Goal: Book appointment/travel/reservation

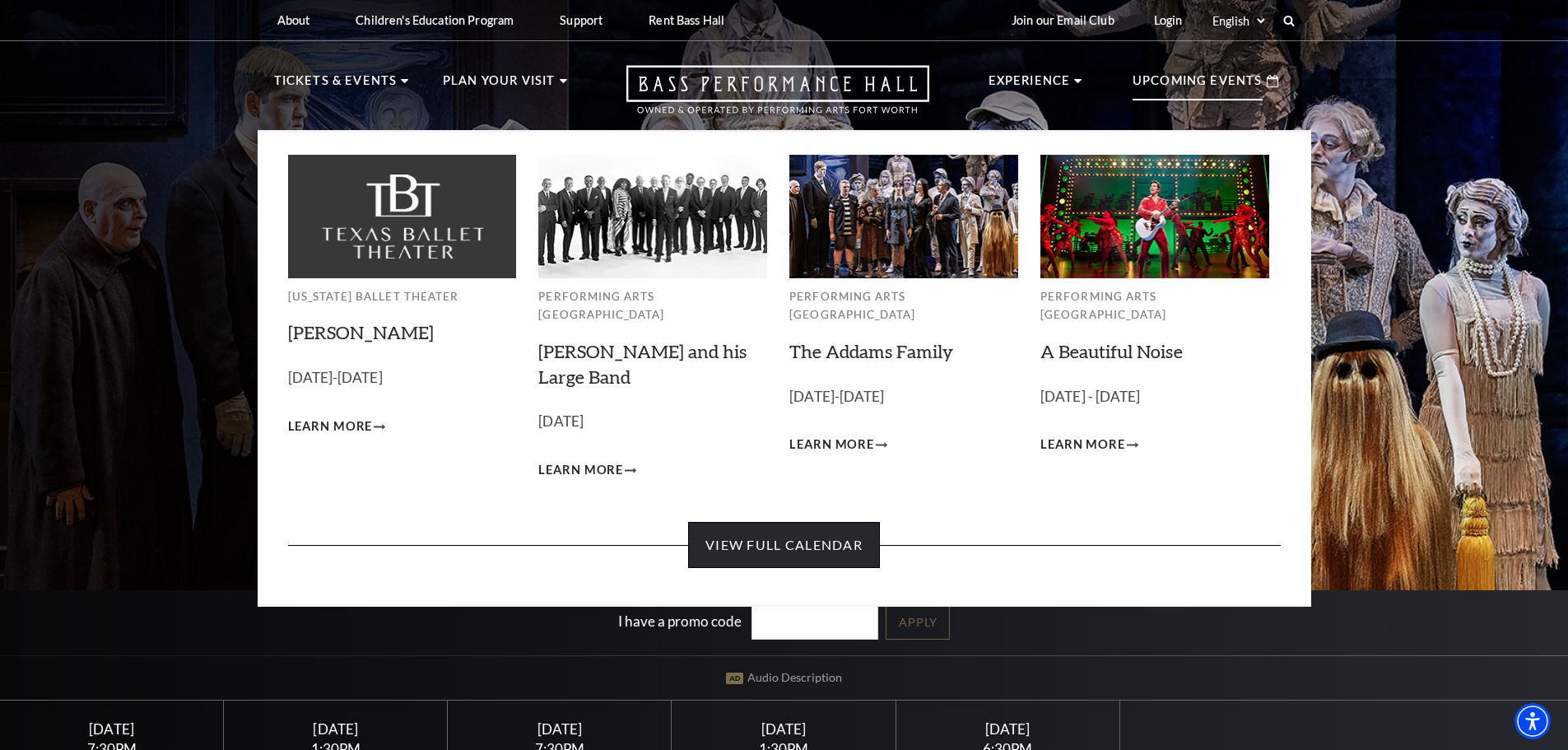
click at [799, 536] on link "View Full Calendar" at bounding box center [784, 545] width 192 height 46
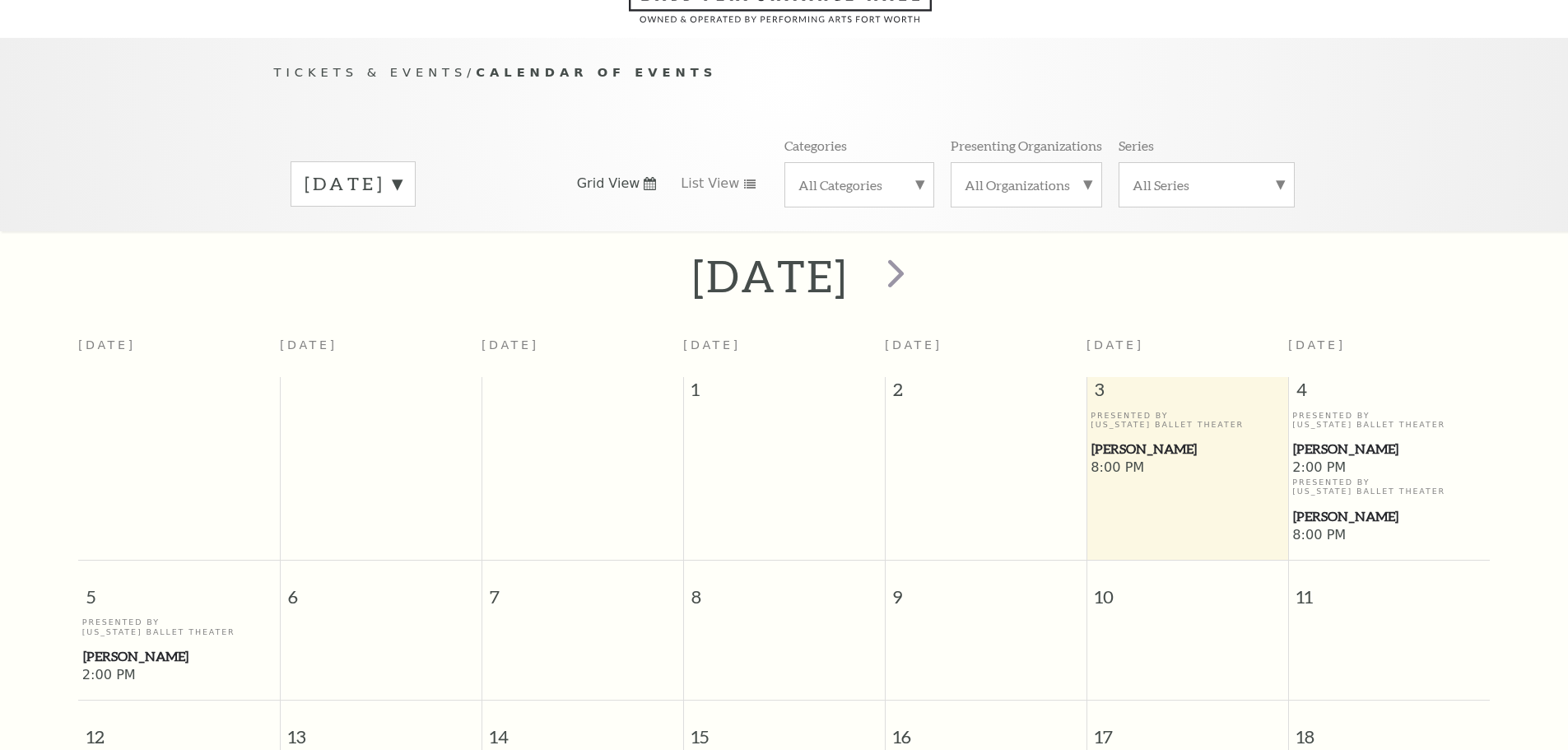
scroll to position [146, 0]
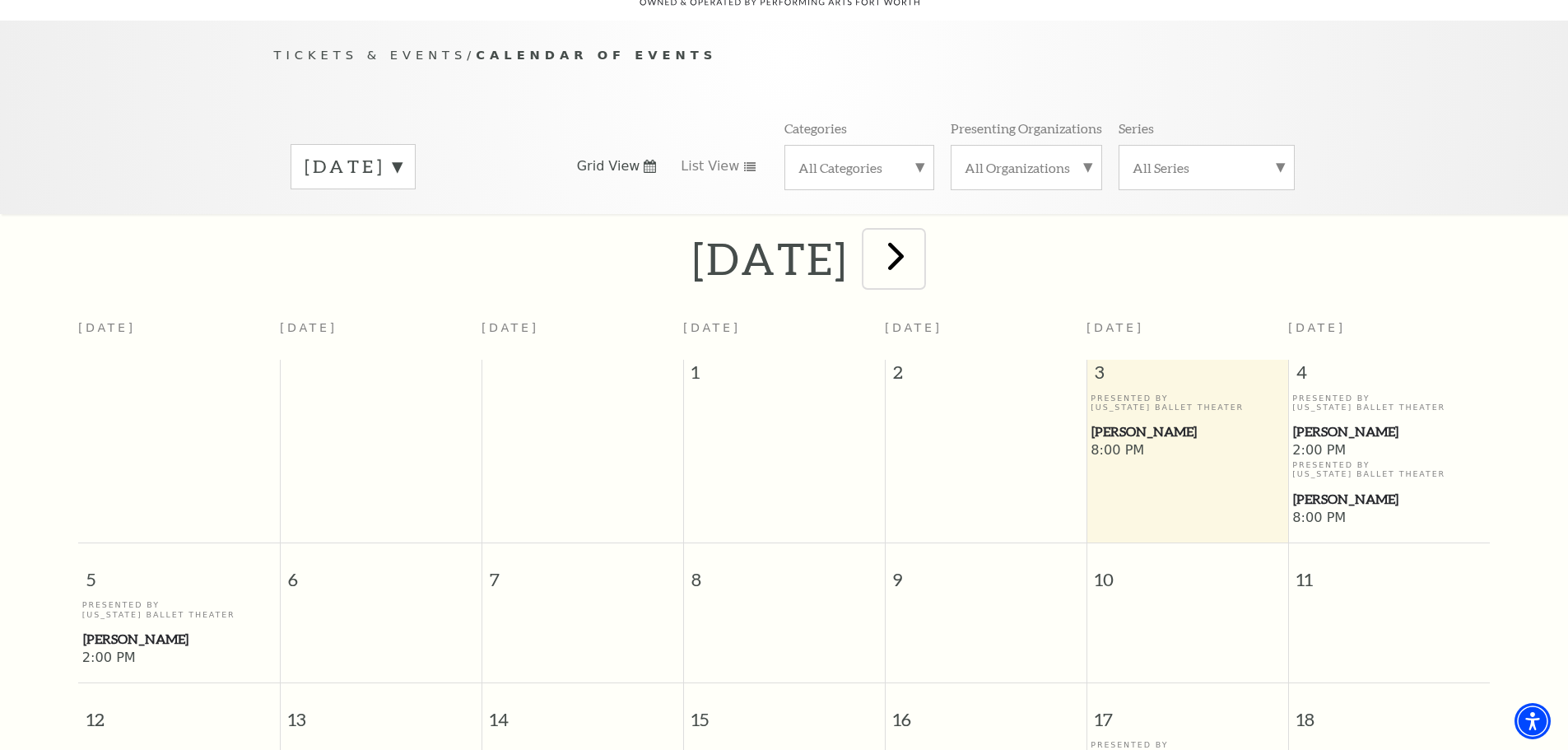
click at [919, 241] on span "next" at bounding box center [895, 255] width 47 height 47
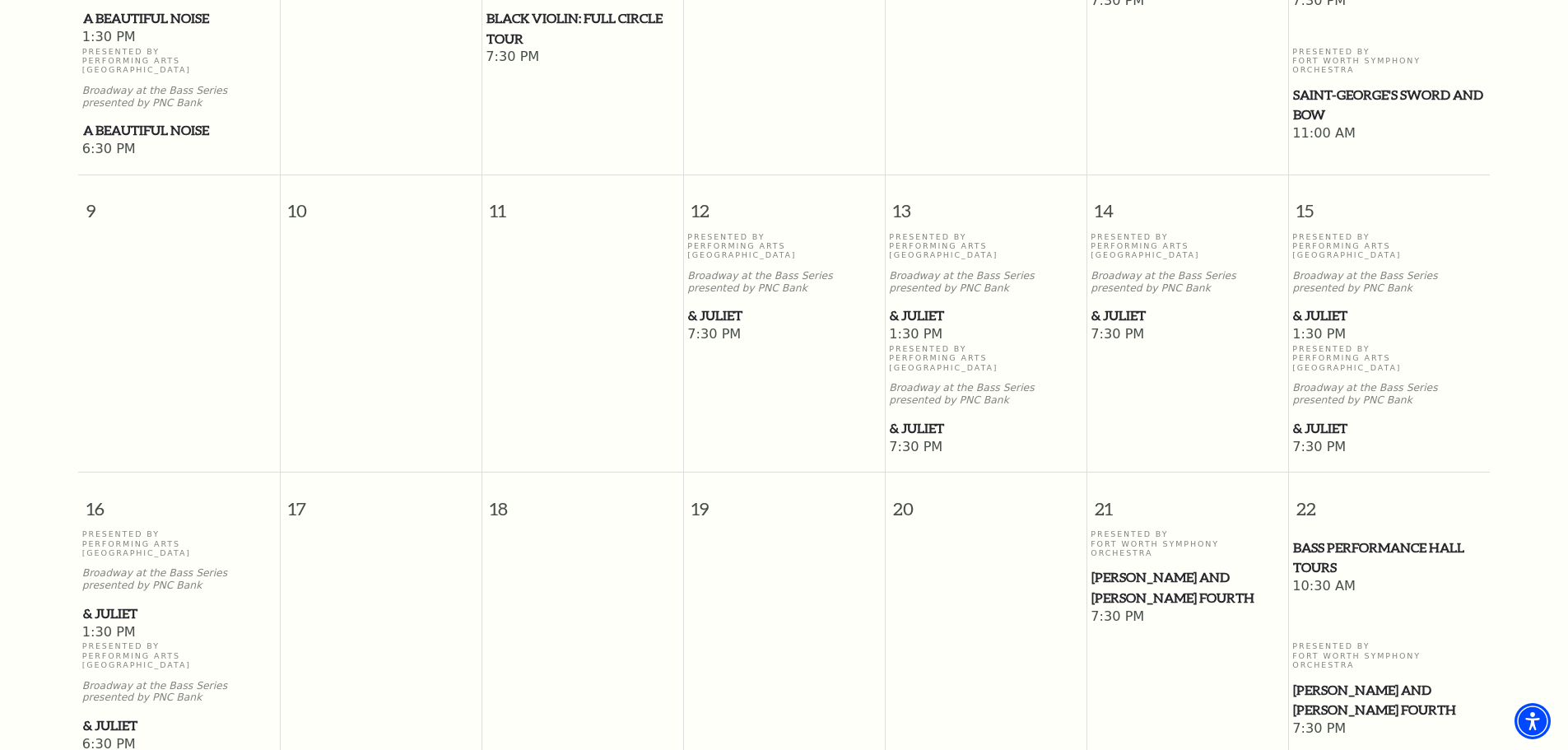
scroll to position [927, 0]
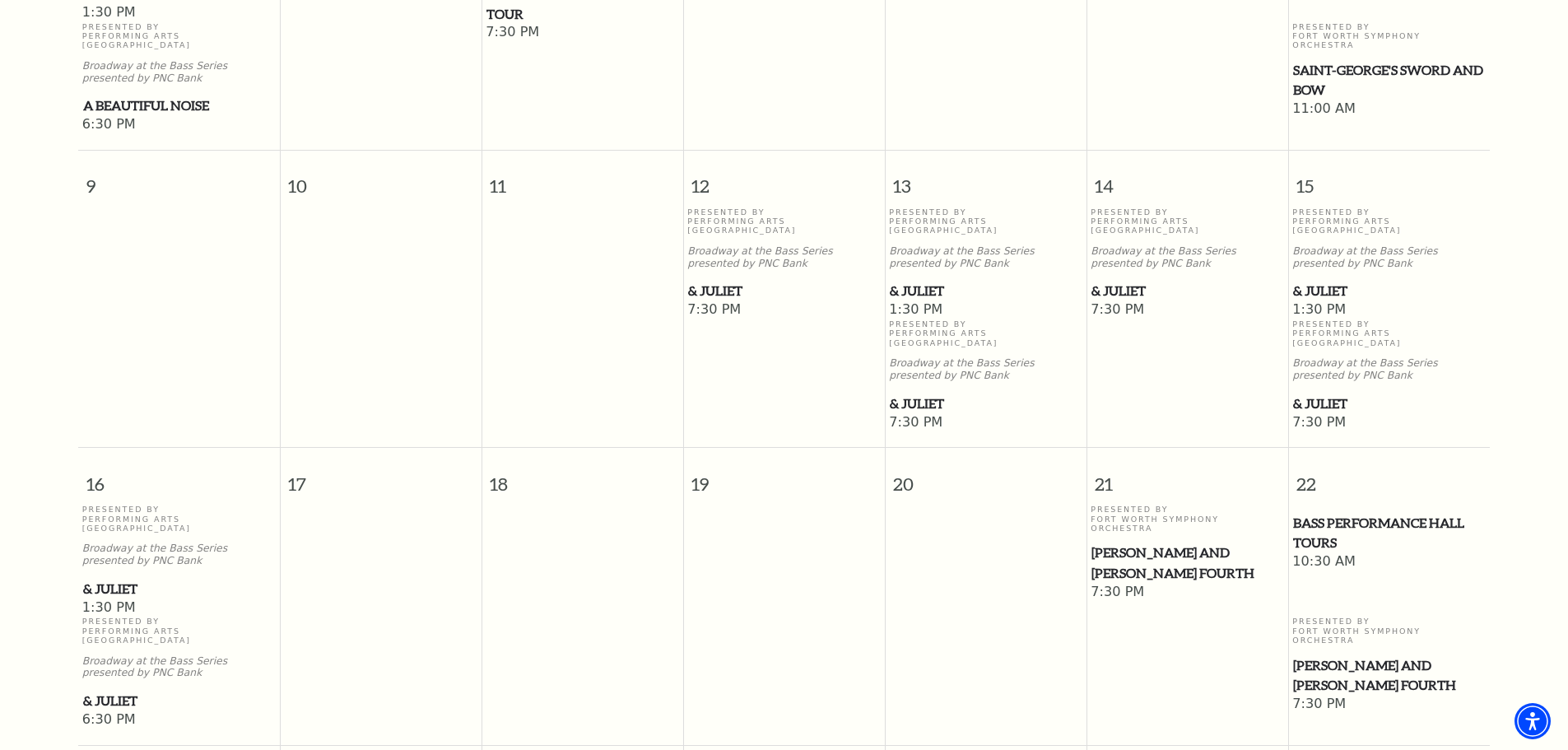
drag, startPoint x: 1565, startPoint y: 294, endPoint x: 1565, endPoint y: 425, distance: 131.0
click at [1565, 425] on div "[DATE] [DATE] [DATE] [DATE] [DATE] [DATE] [DATE] [DATE] 26 27 28 29 30 31 1 Pre…" at bounding box center [784, 340] width 1568 height 1784
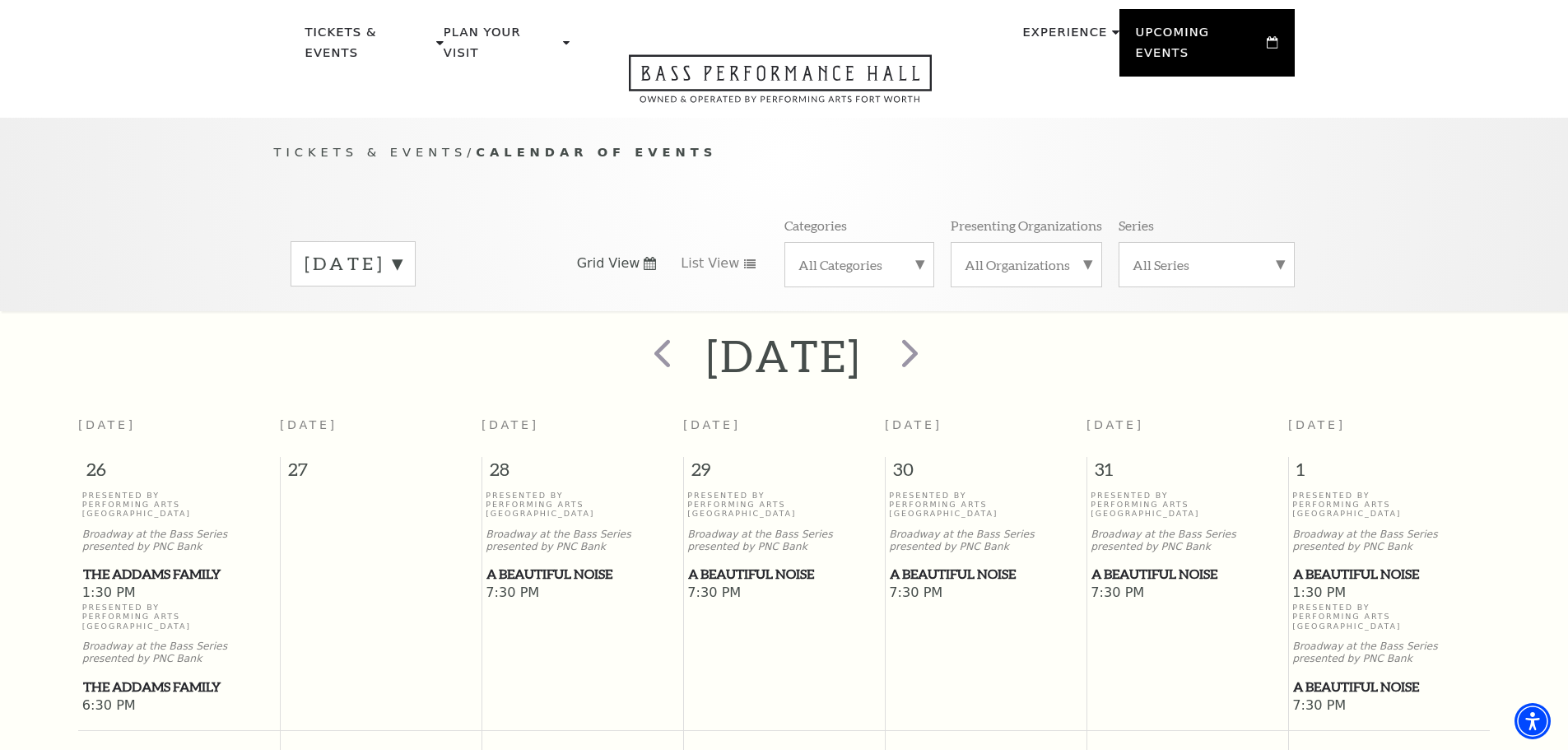
scroll to position [0, 0]
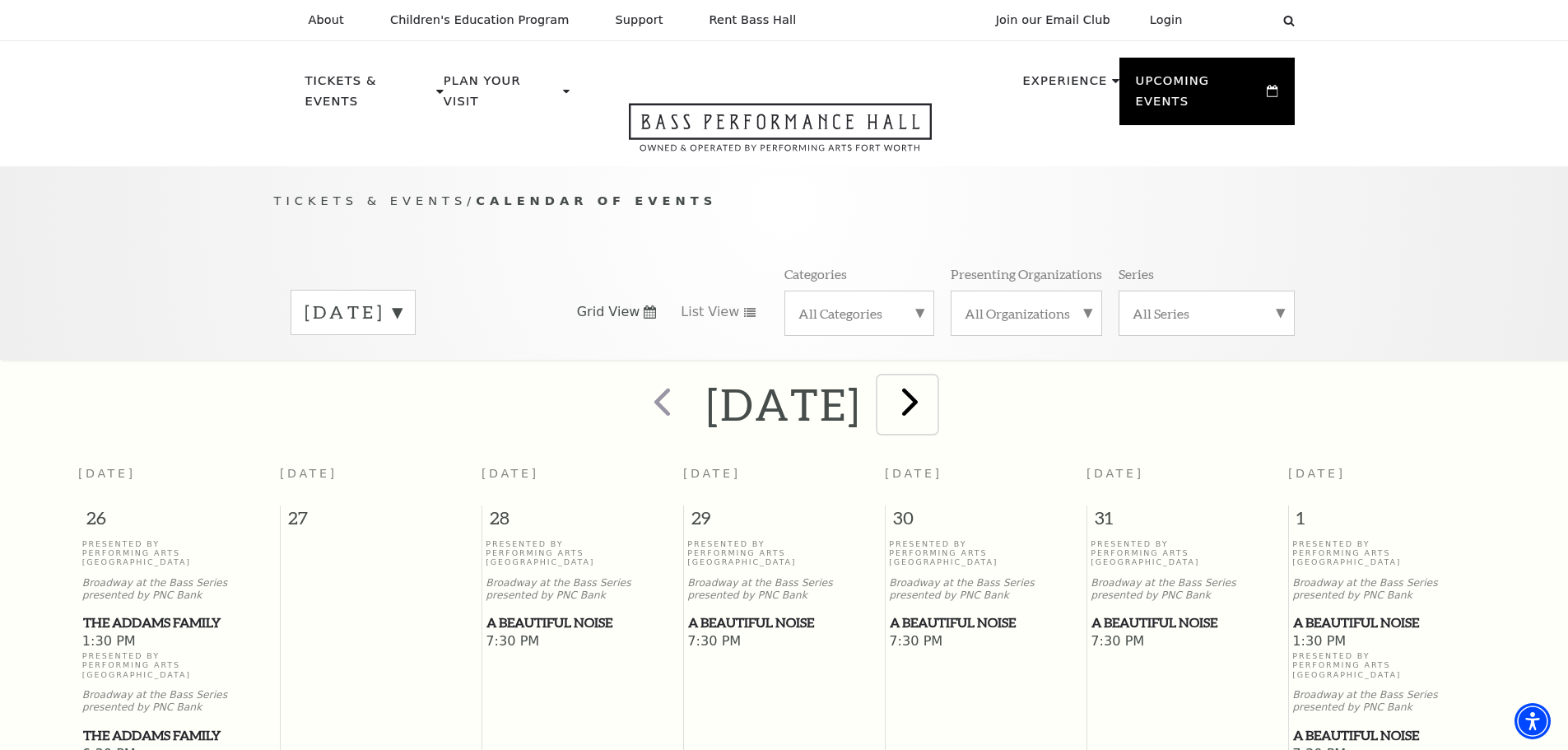
click at [933, 389] on span "next" at bounding box center [909, 401] width 47 height 47
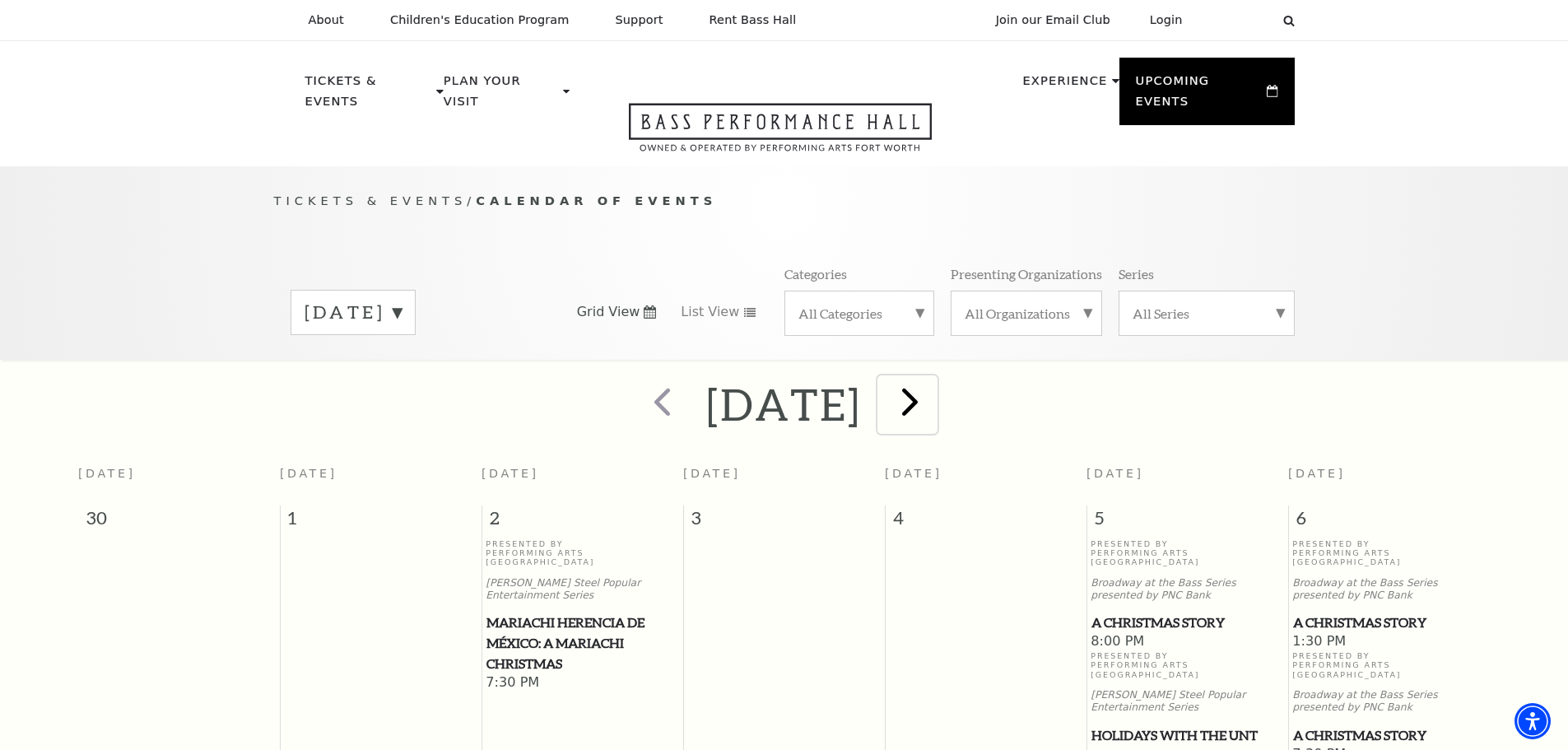
click at [933, 378] on span "next" at bounding box center [909, 401] width 47 height 47
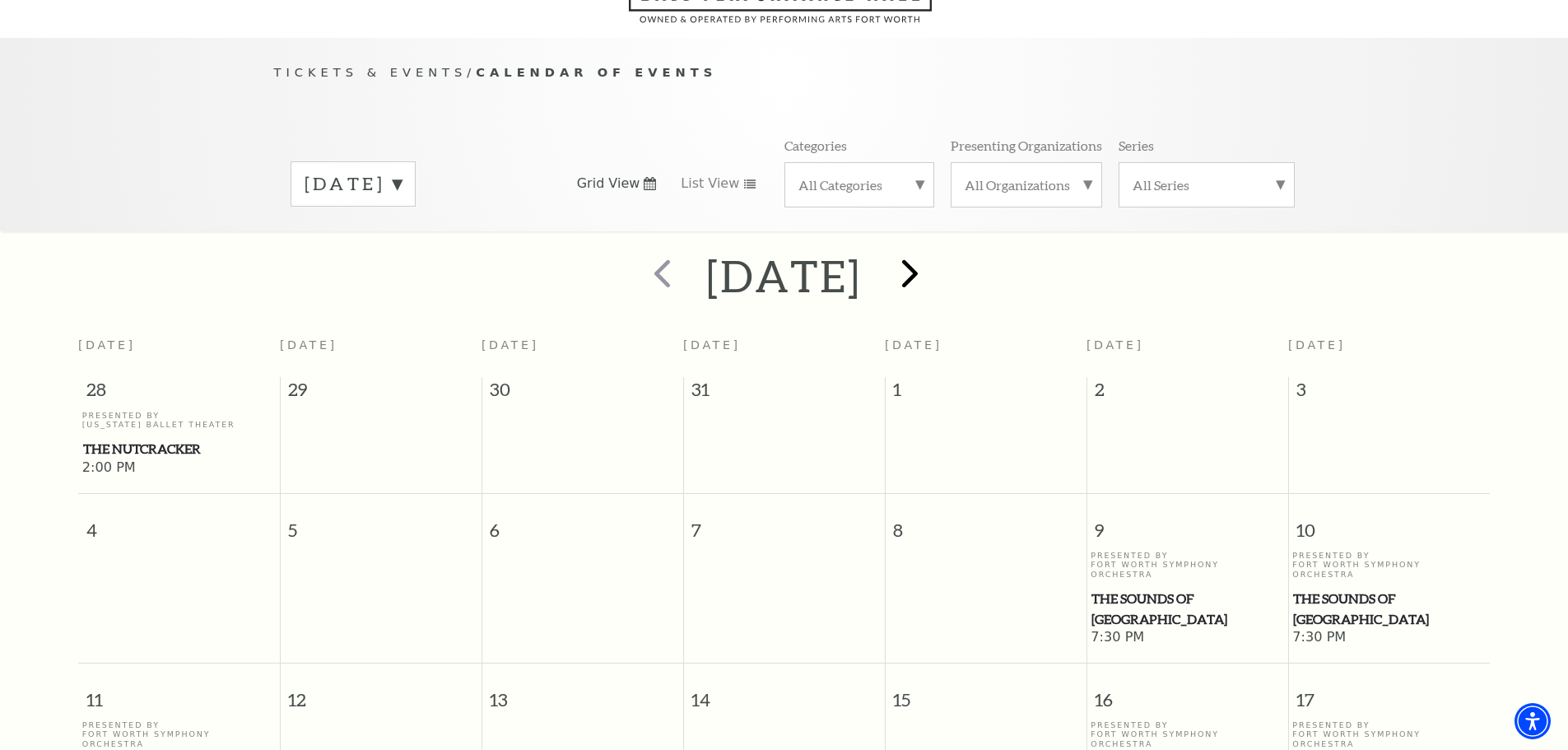
scroll to position [146, 0]
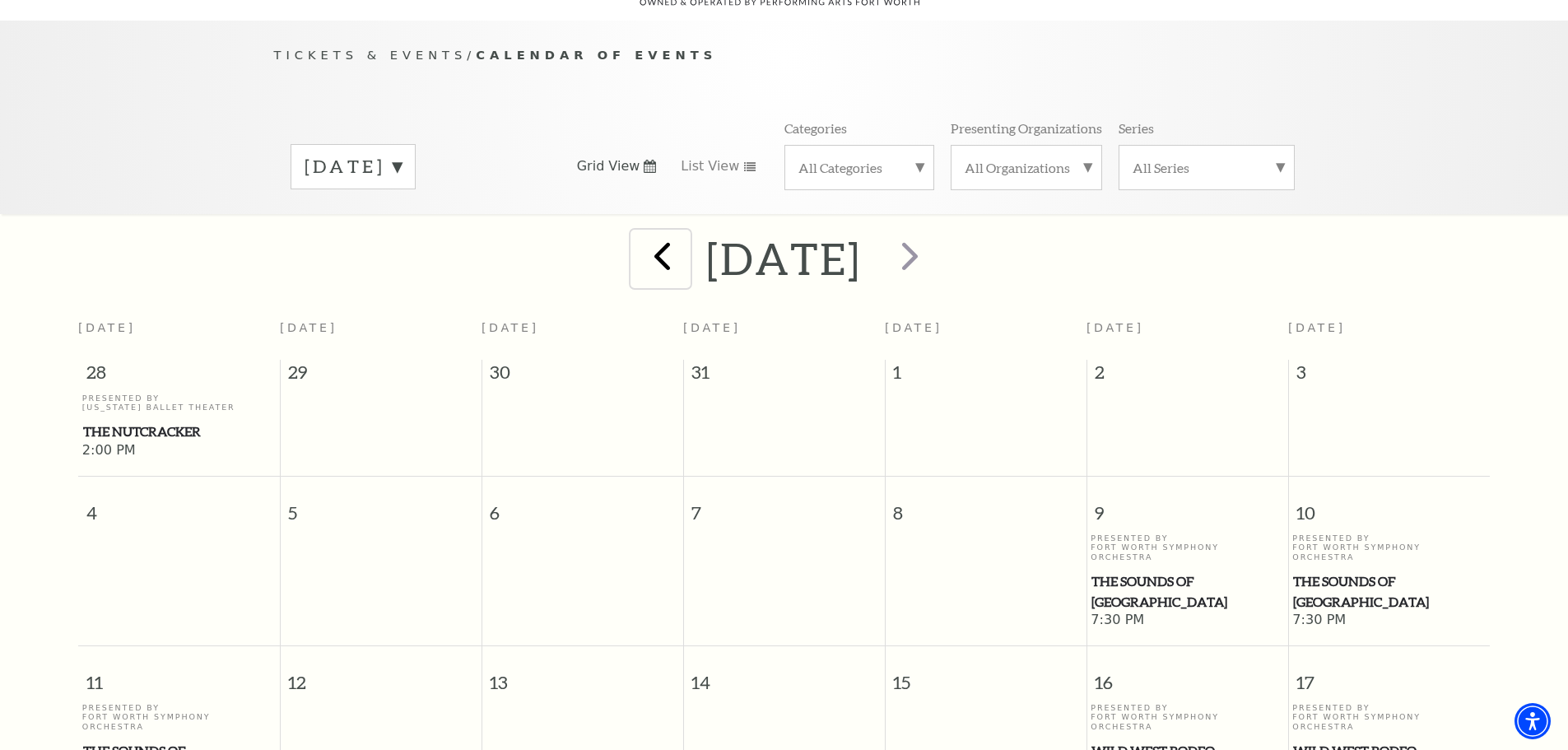
click at [639, 232] on span "prev" at bounding box center [662, 255] width 47 height 47
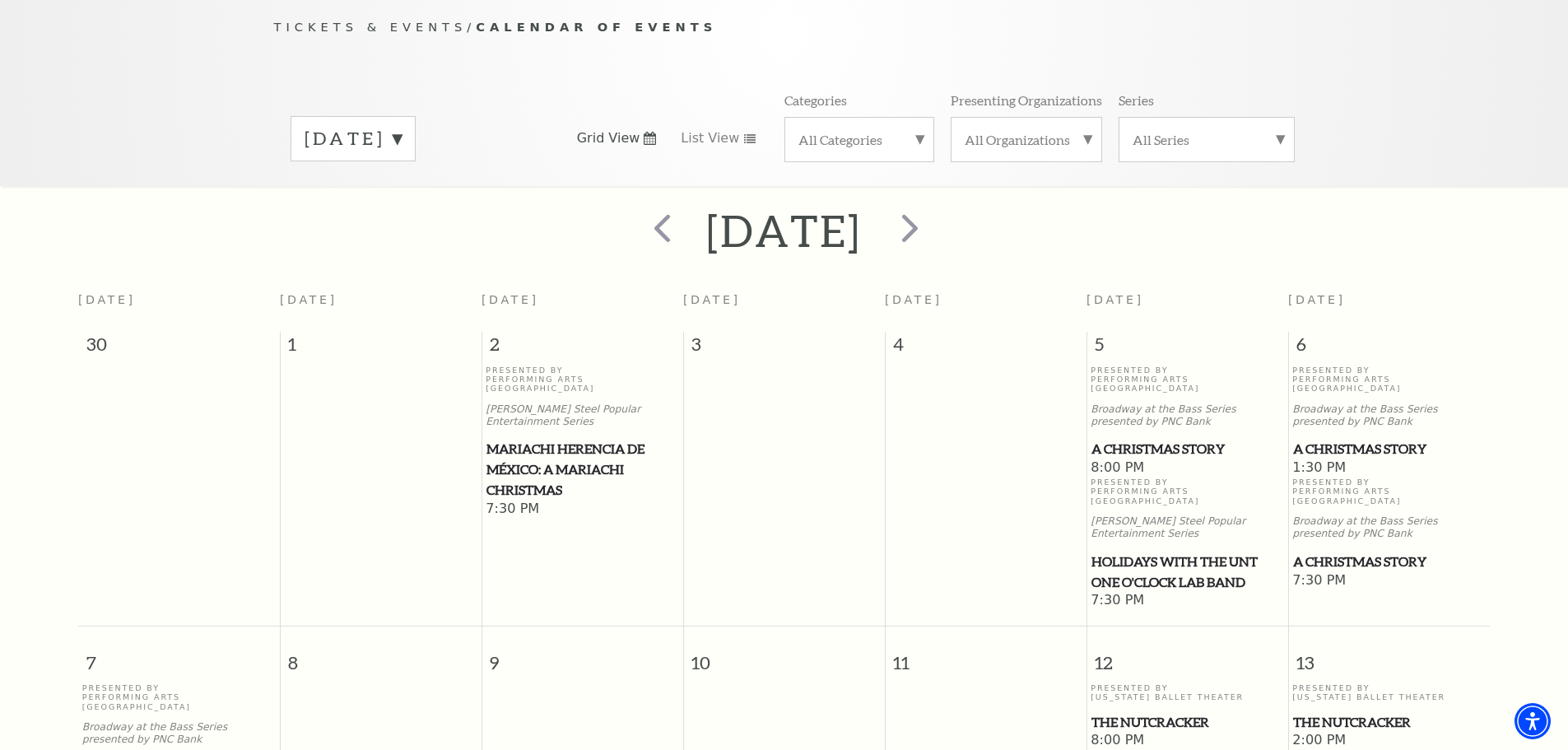
scroll to position [13, 0]
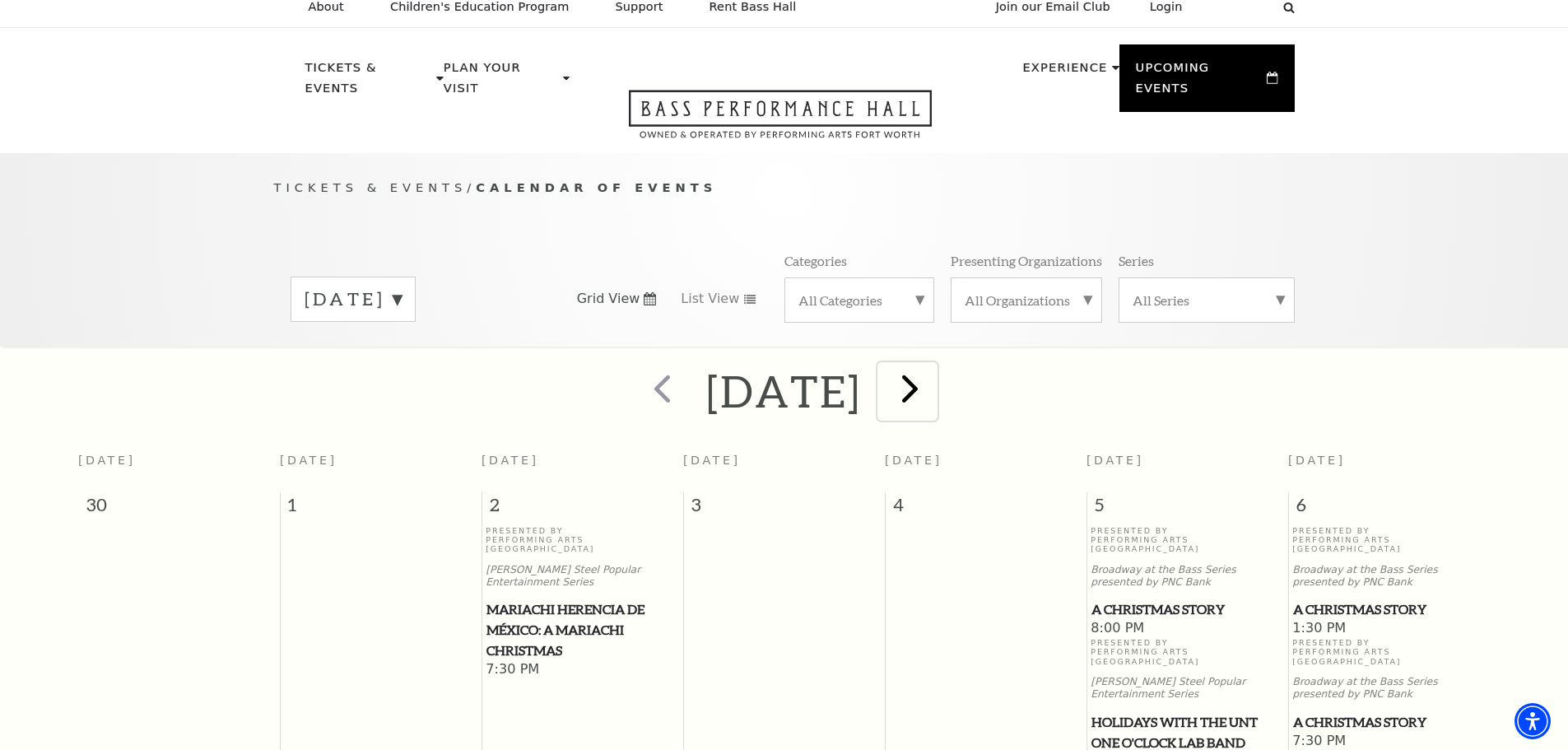
click at [933, 376] on span "next" at bounding box center [909, 388] width 47 height 47
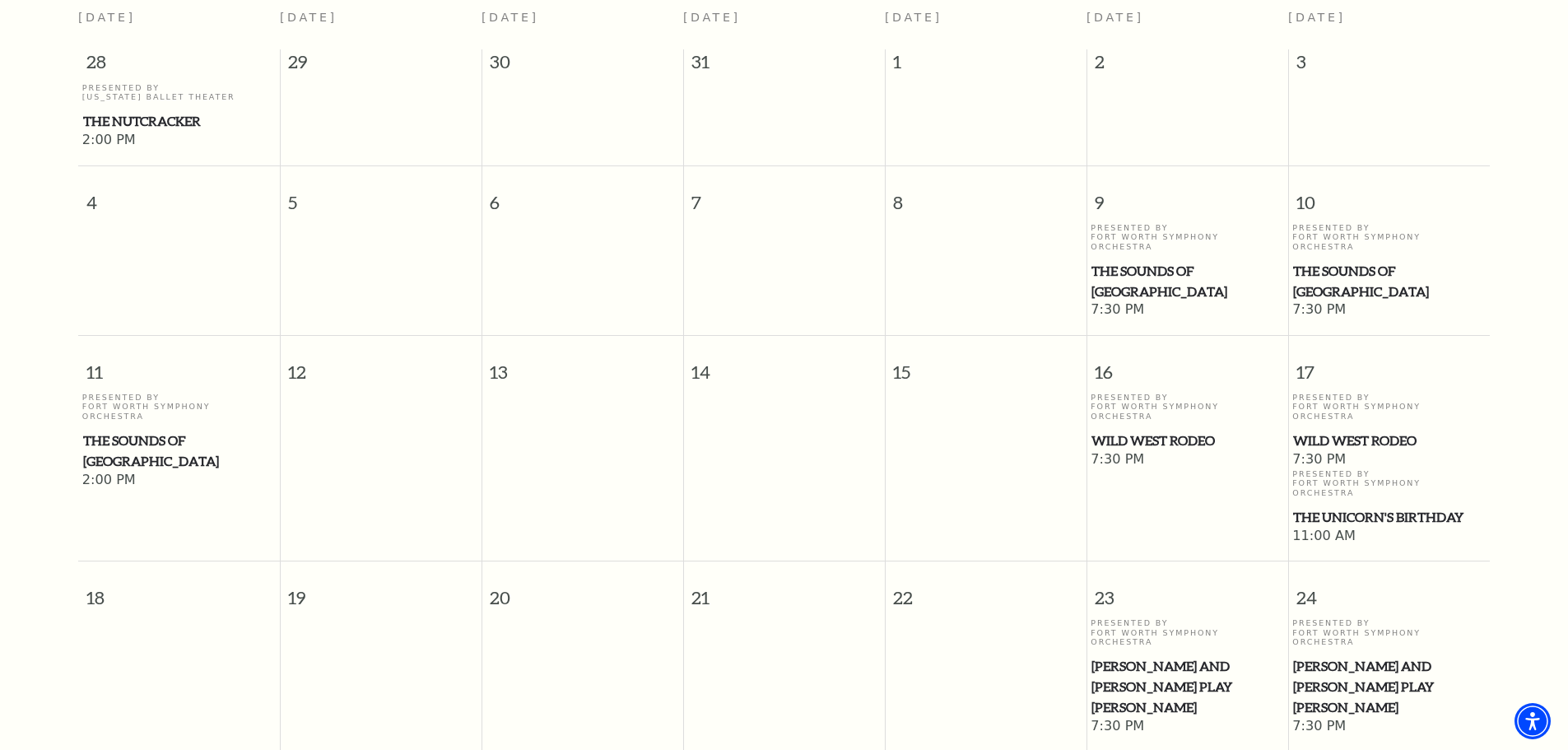
scroll to position [0, 0]
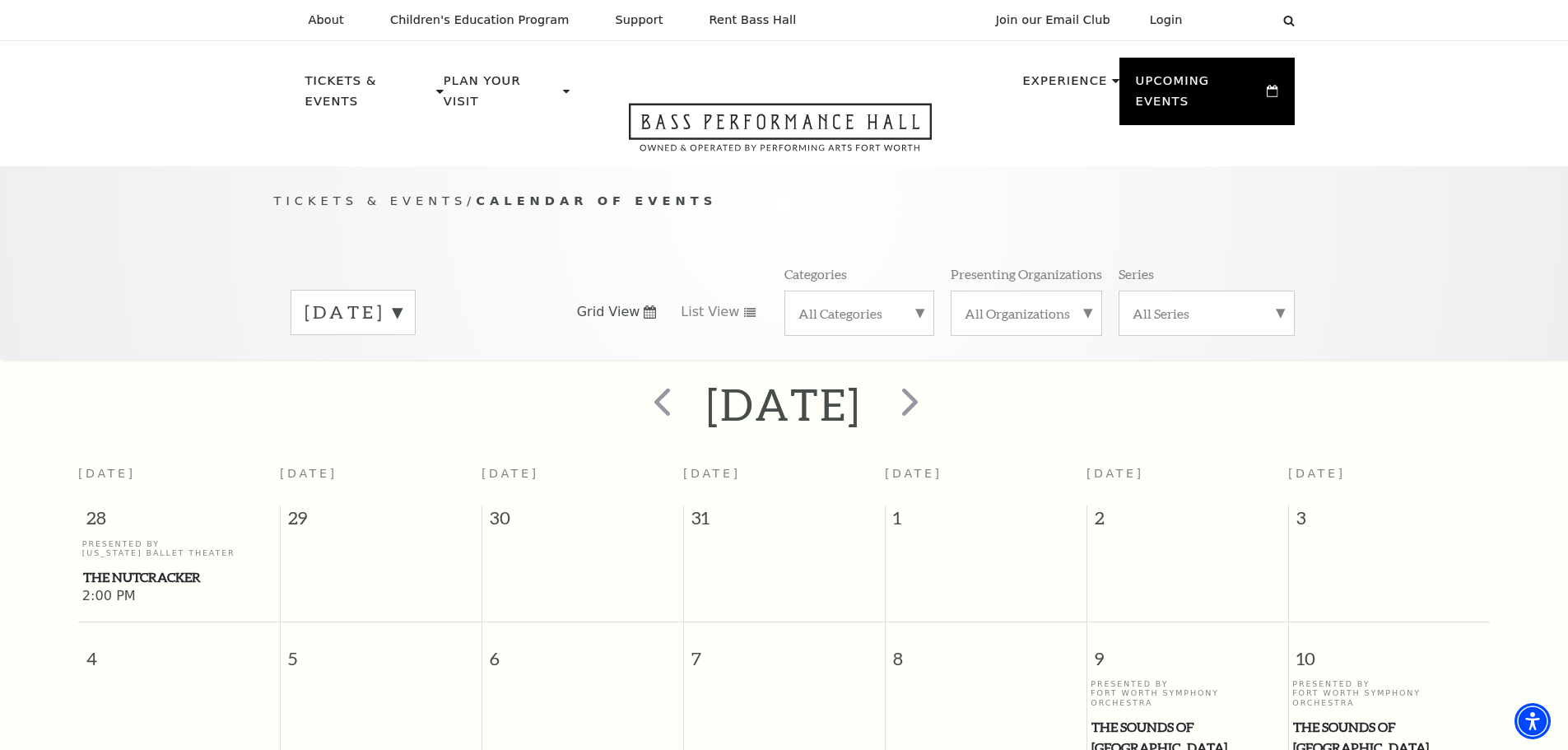
click at [401, 300] on label "[DATE]" at bounding box center [353, 313] width 97 height 26
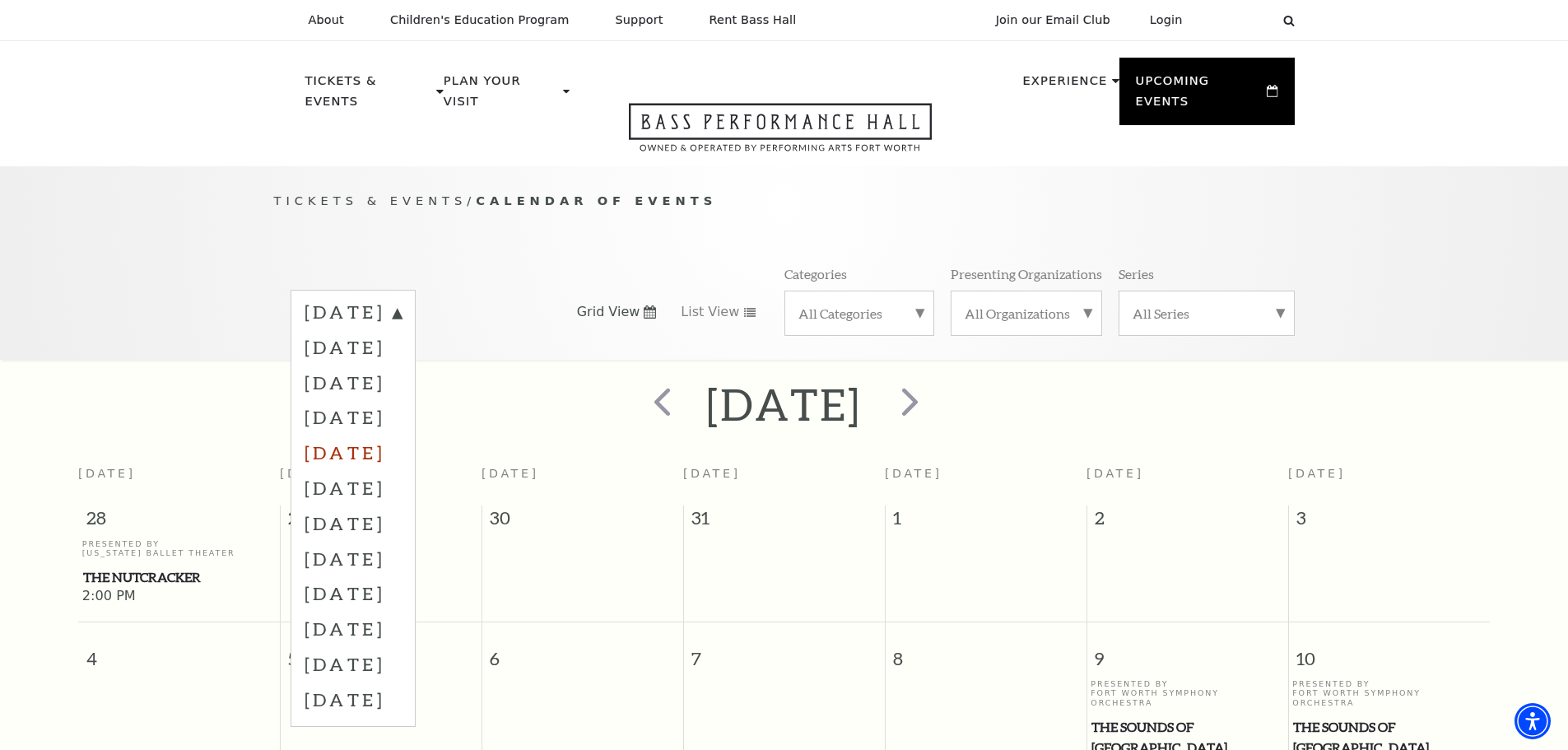
click at [401, 435] on label "[DATE]" at bounding box center [353, 452] width 97 height 36
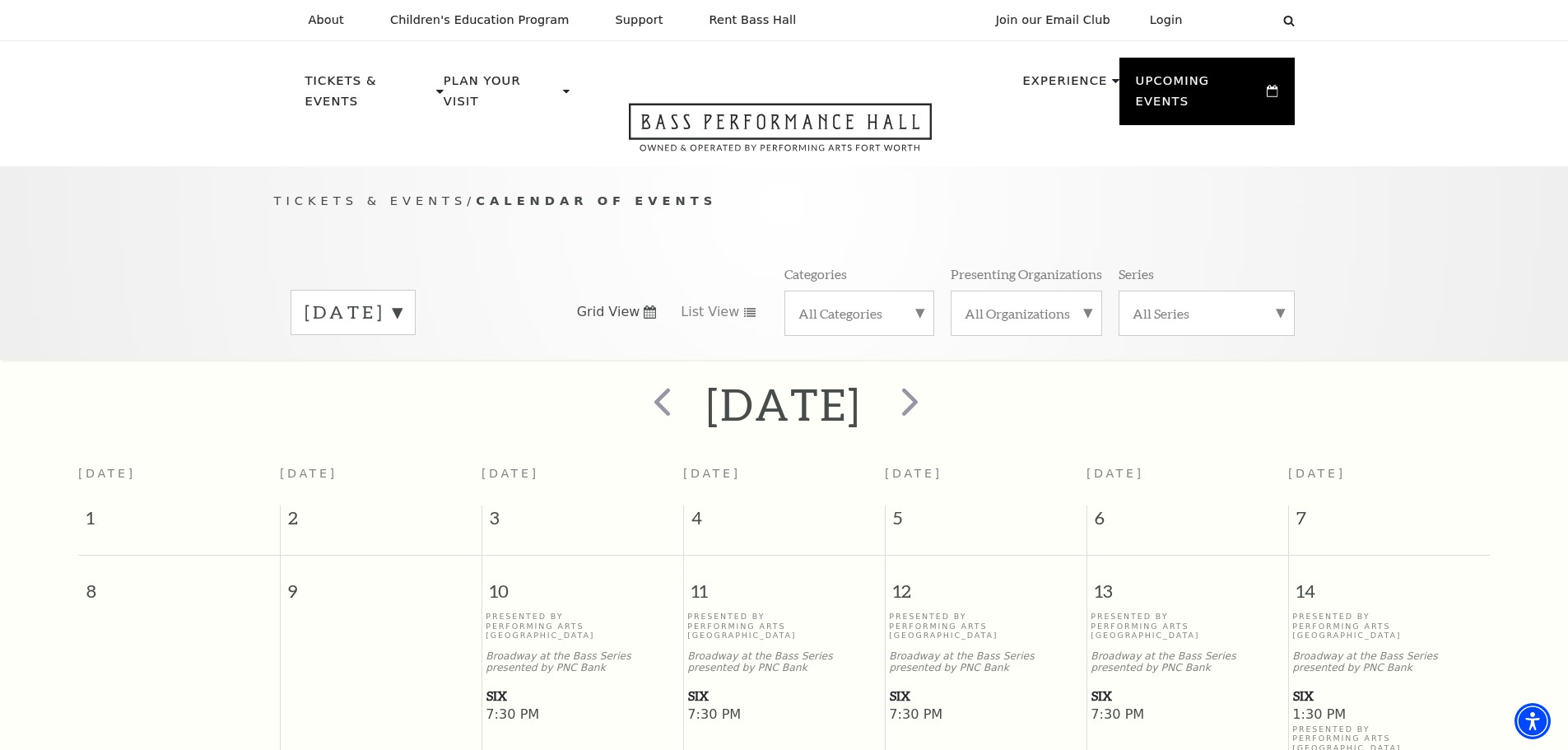
click at [401, 300] on label "[DATE]" at bounding box center [353, 313] width 97 height 26
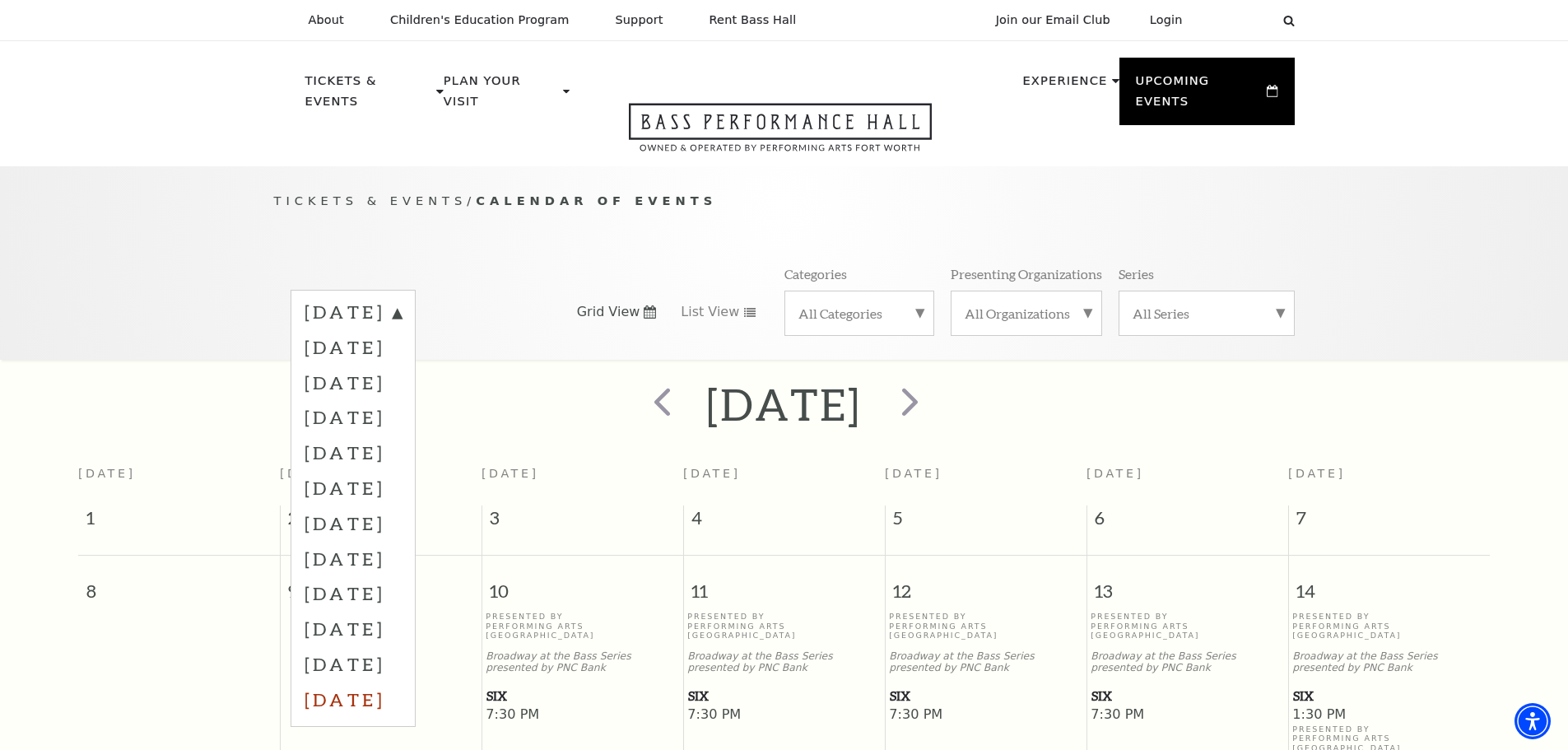
click at [391, 682] on label "[DATE]" at bounding box center [353, 700] width 97 height 36
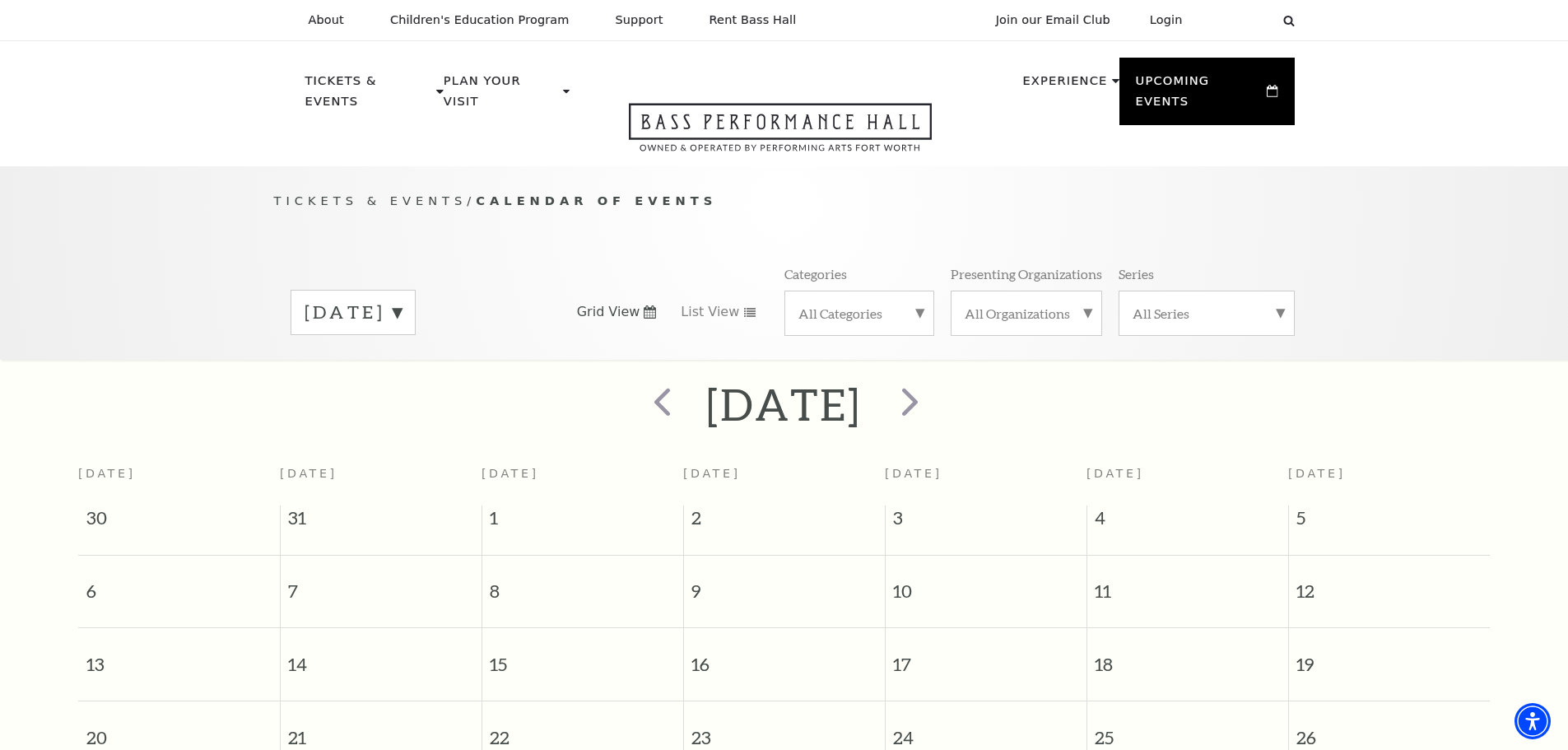
scroll to position [146, 0]
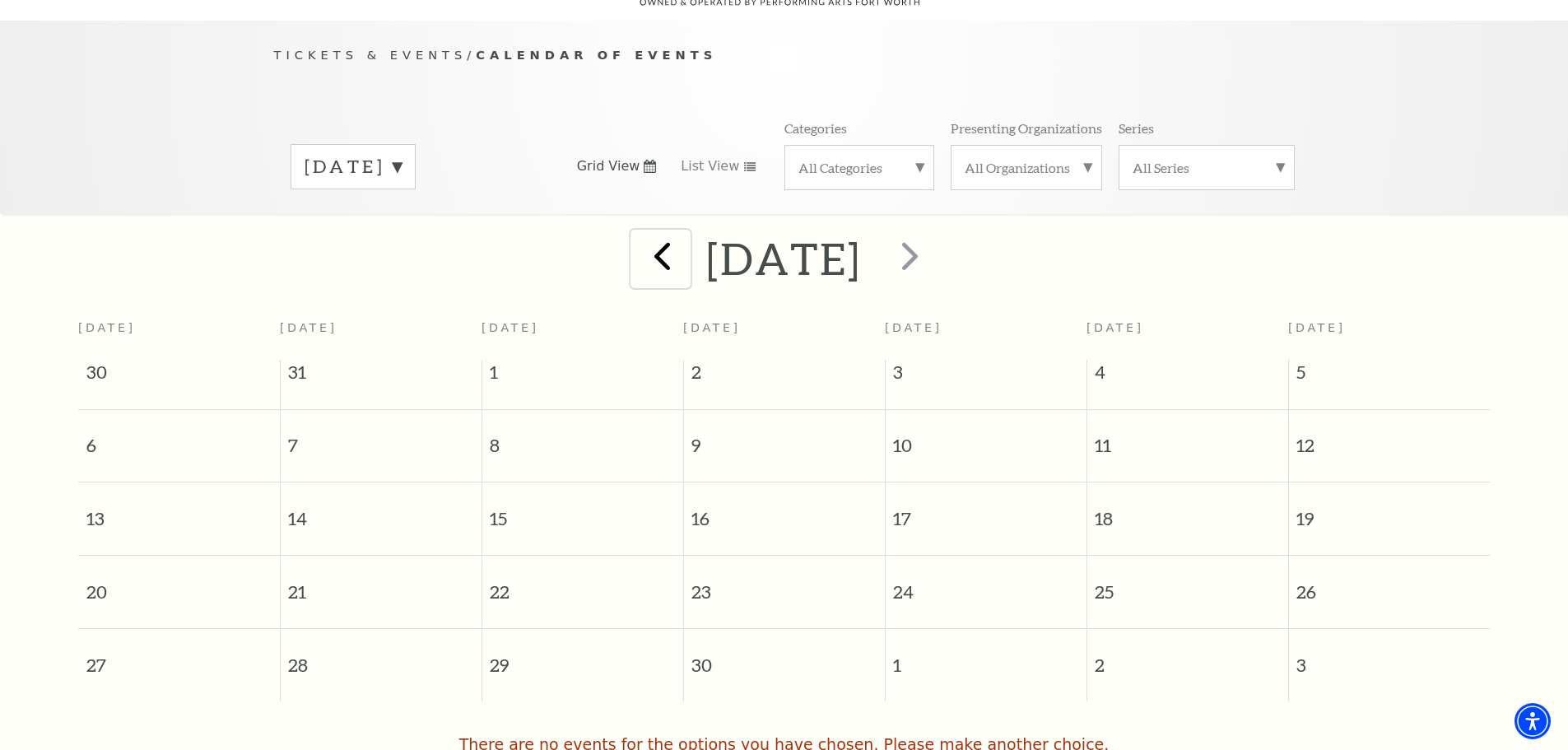
click at [639, 238] on span "prev" at bounding box center [662, 255] width 47 height 47
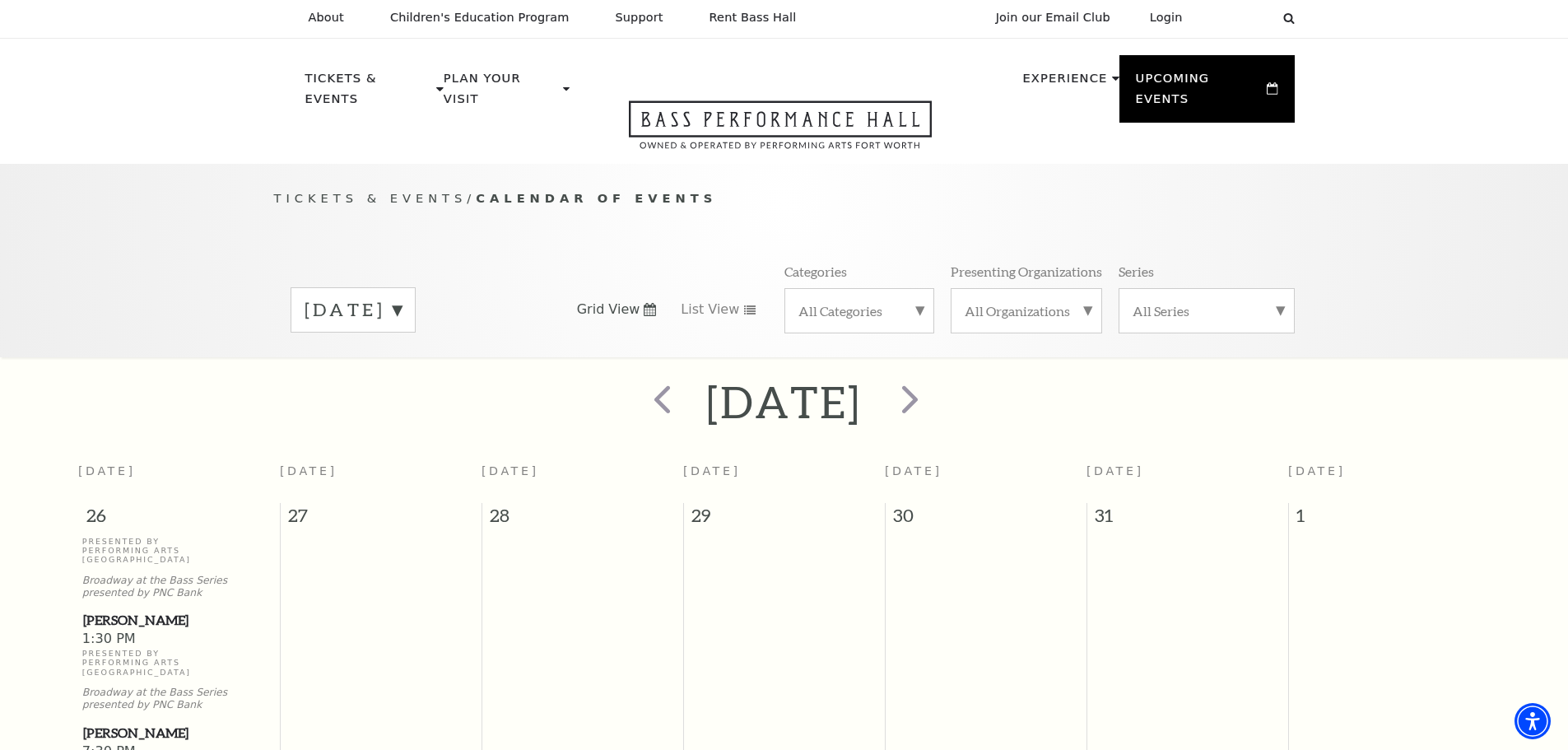
scroll to position [0, 0]
click at [639, 385] on span "prev" at bounding box center [662, 401] width 47 height 47
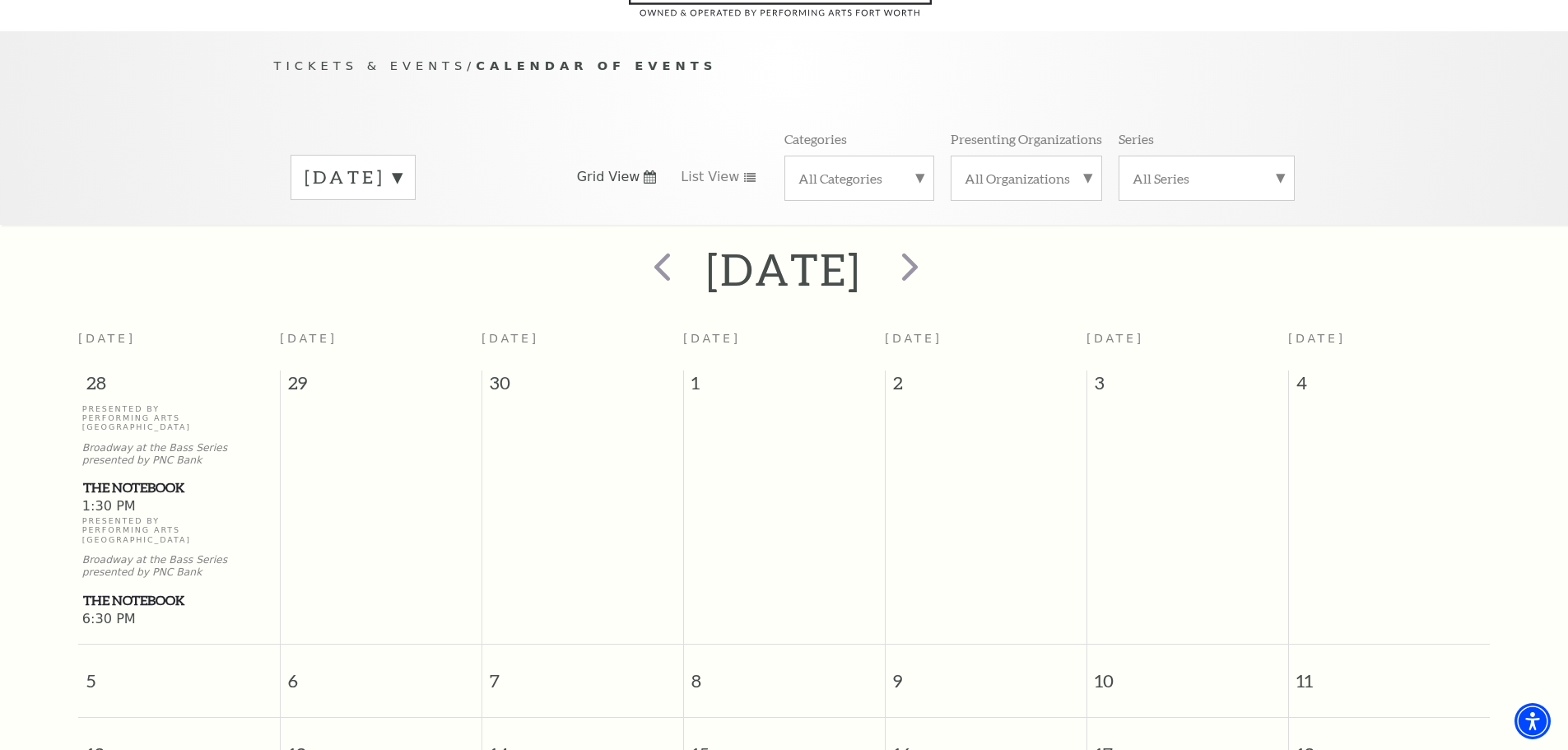
scroll to position [146, 0]
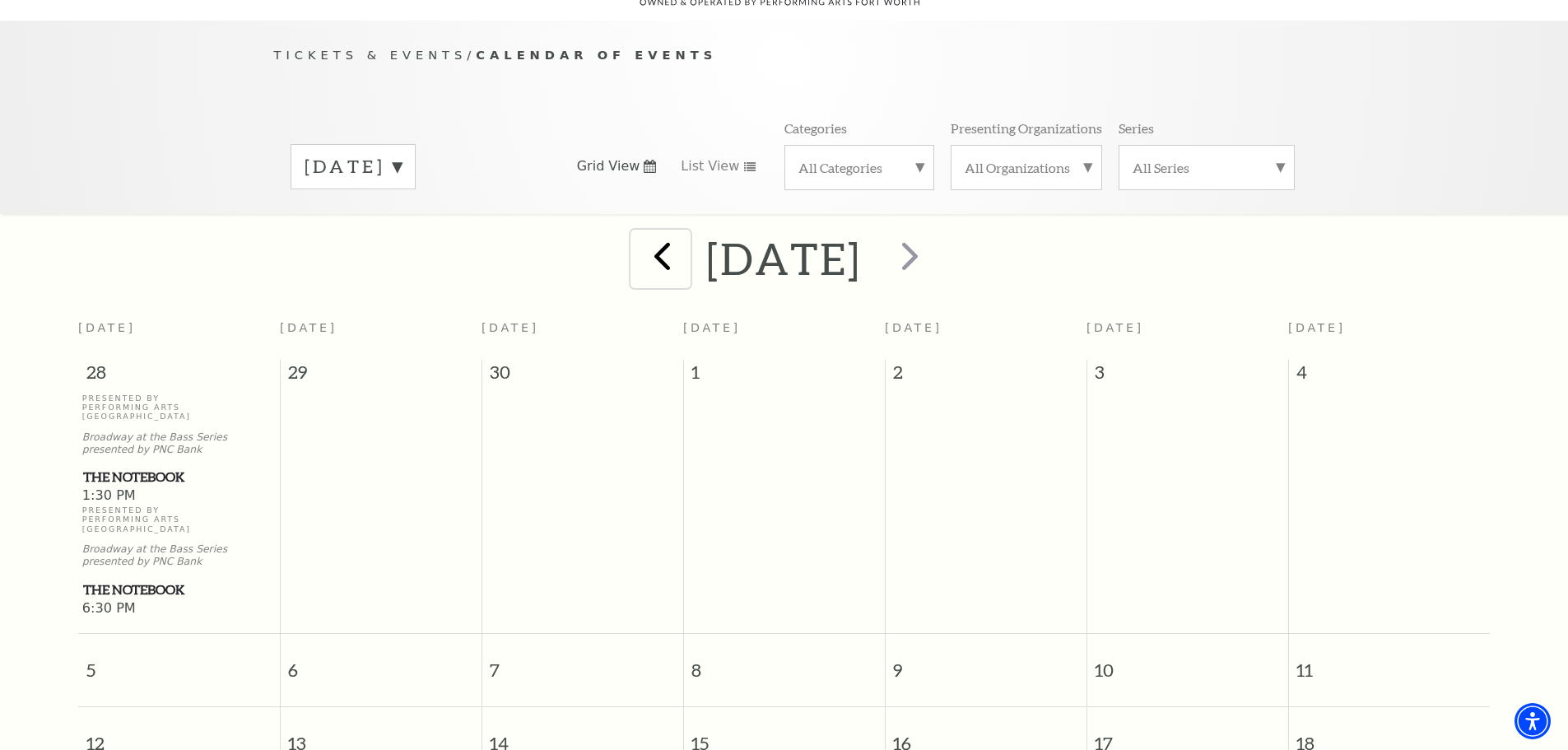
click at [639, 242] on span "prev" at bounding box center [662, 255] width 47 height 47
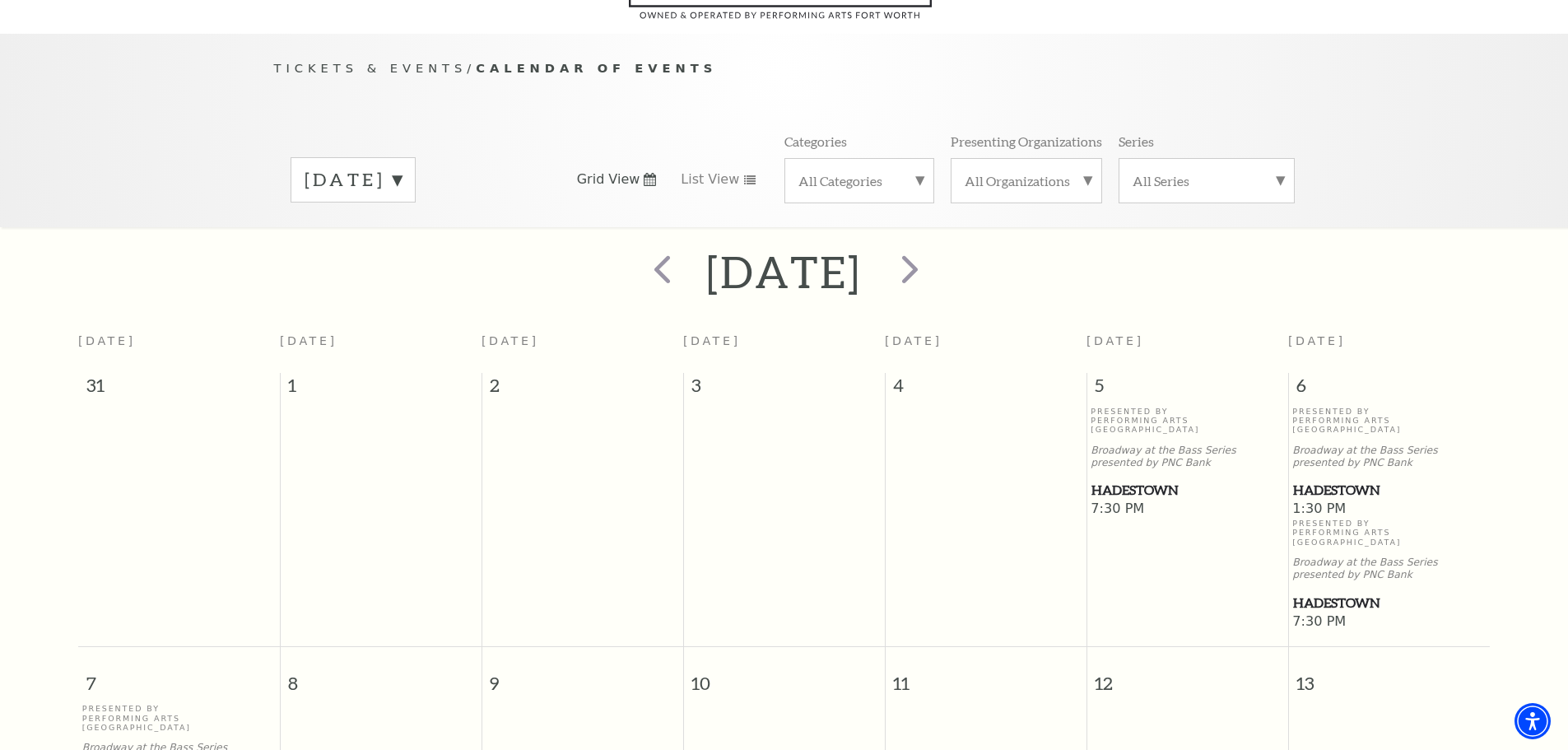
scroll to position [0, 0]
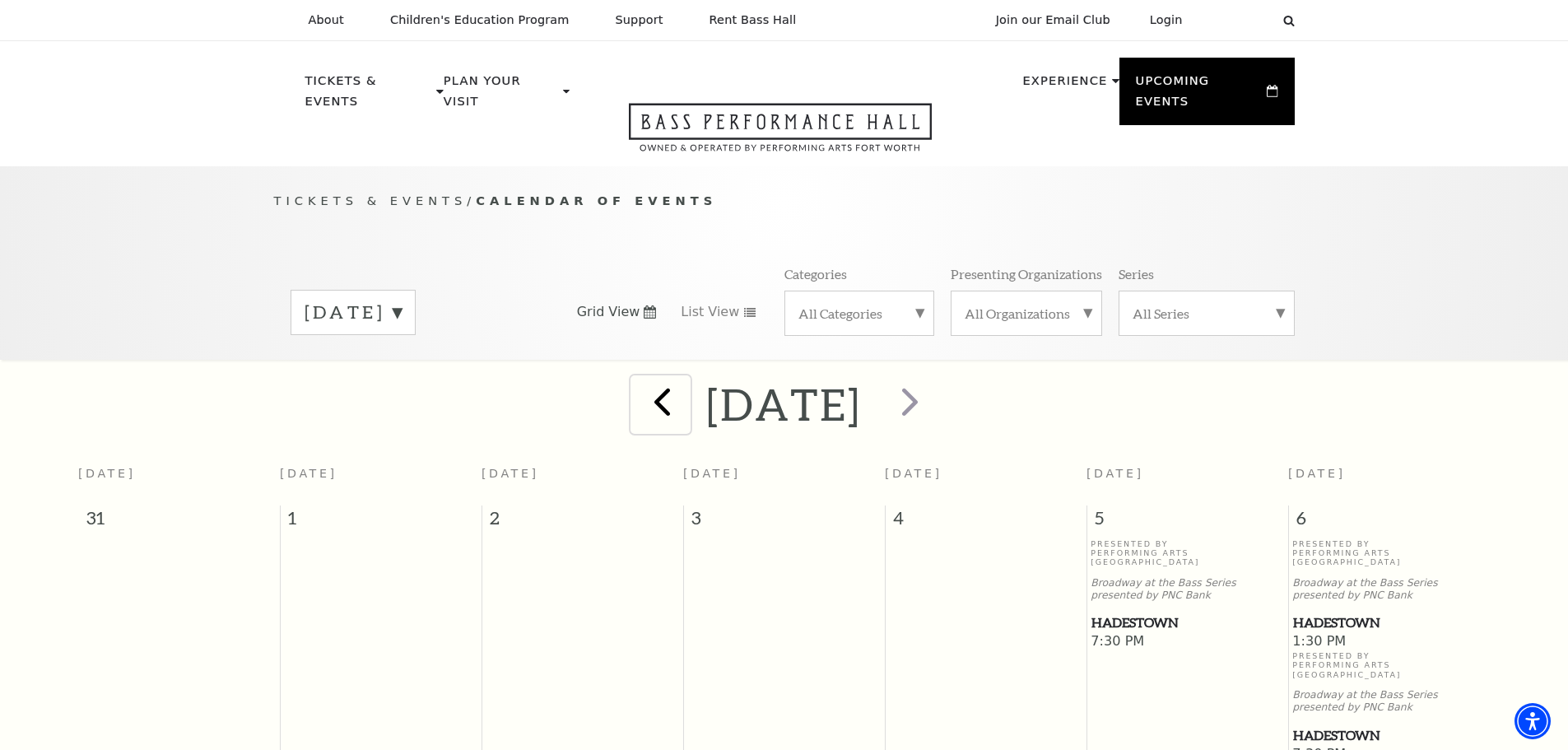
click at [639, 378] on span "prev" at bounding box center [662, 401] width 47 height 47
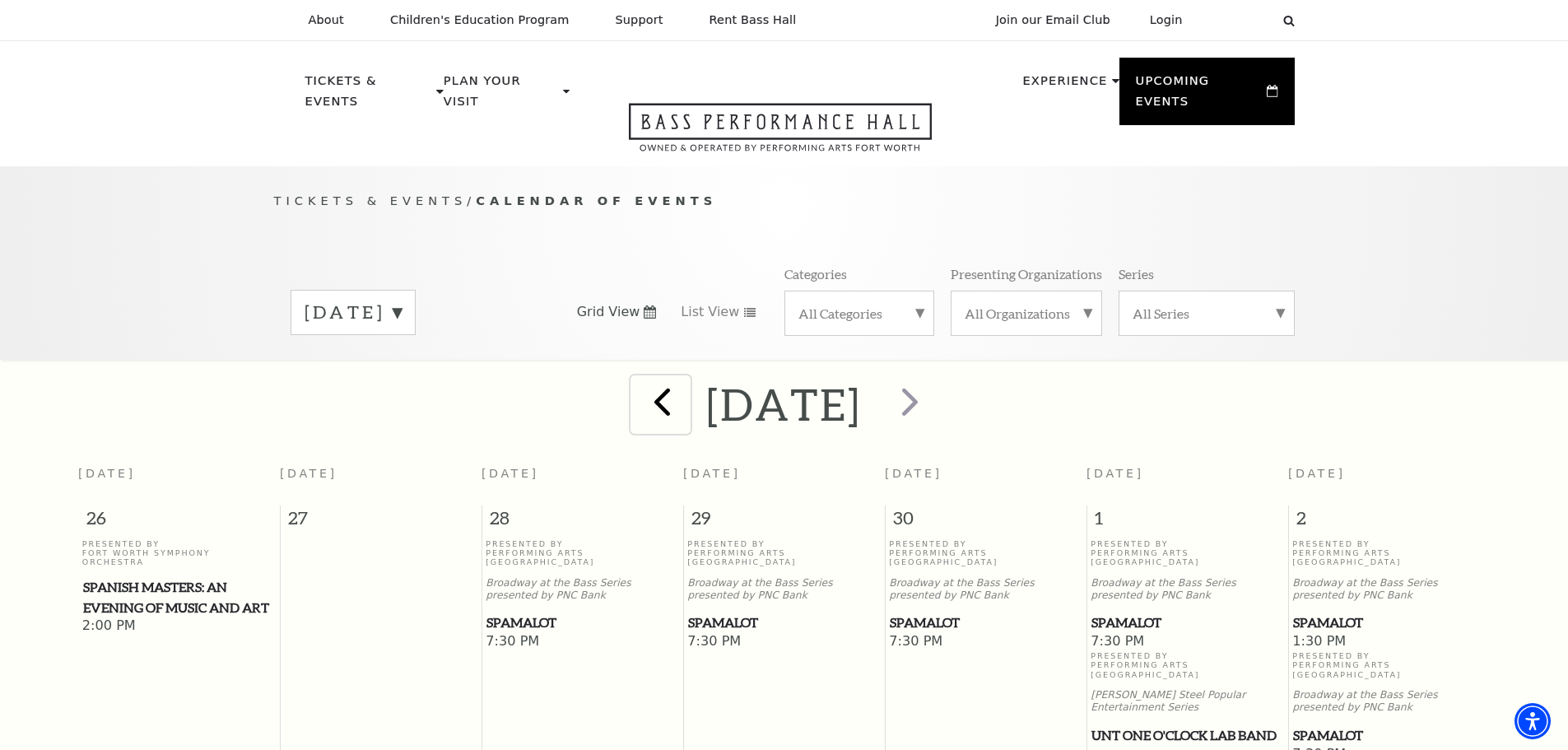
click at [639, 389] on span "prev" at bounding box center [662, 401] width 47 height 47
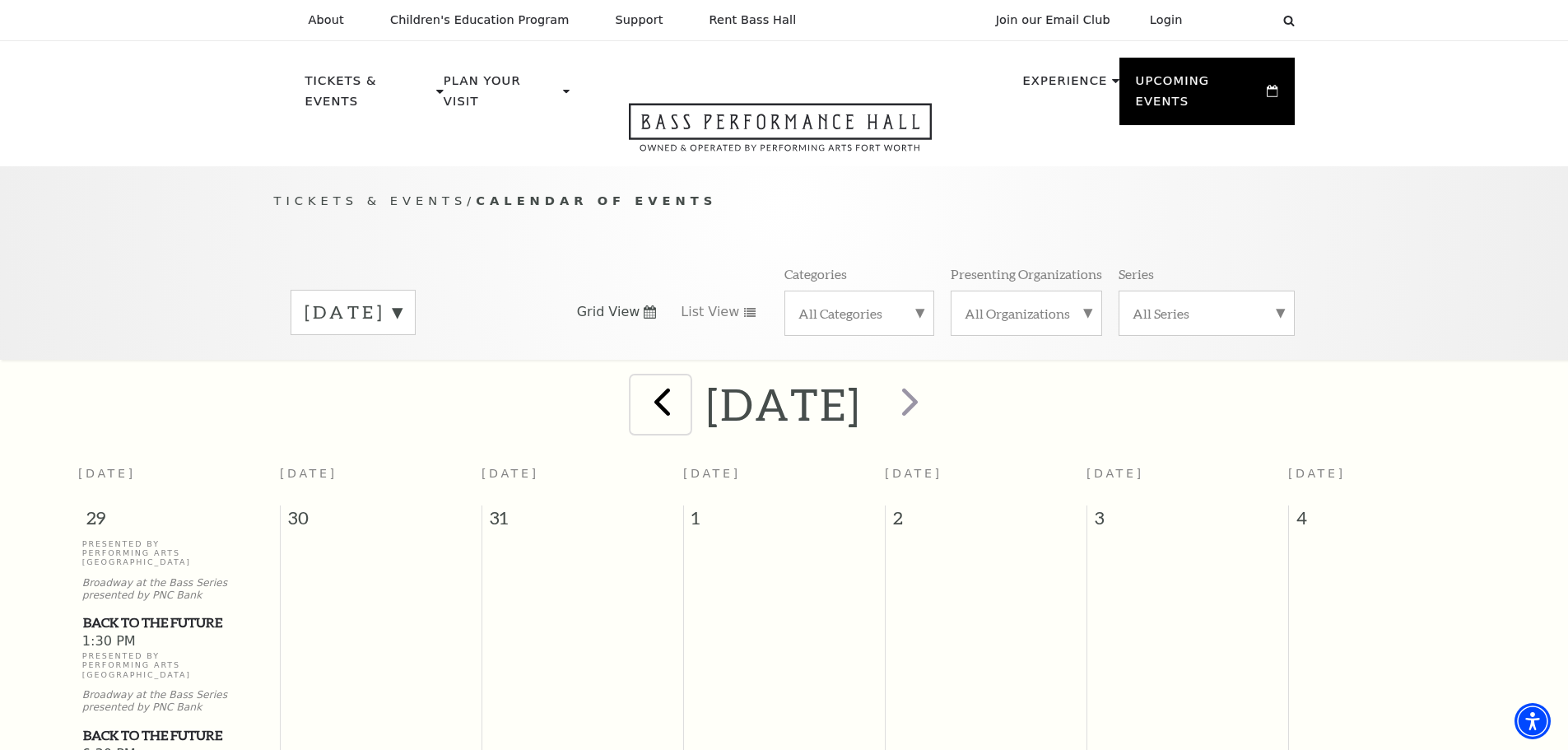
click at [639, 392] on span "prev" at bounding box center [662, 401] width 47 height 47
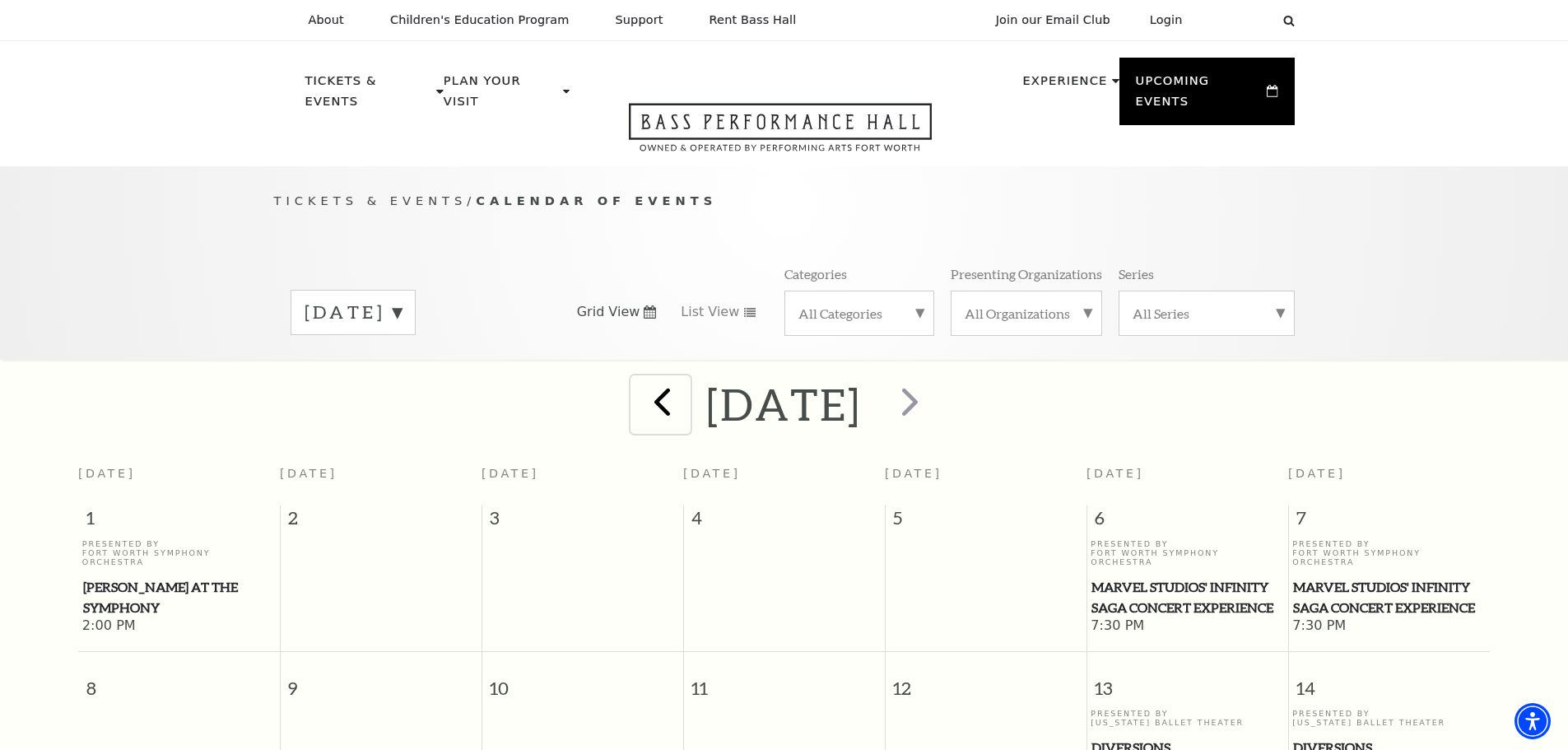
click at [639, 382] on span "prev" at bounding box center [662, 401] width 47 height 47
